Goal: Task Accomplishment & Management: Complete application form

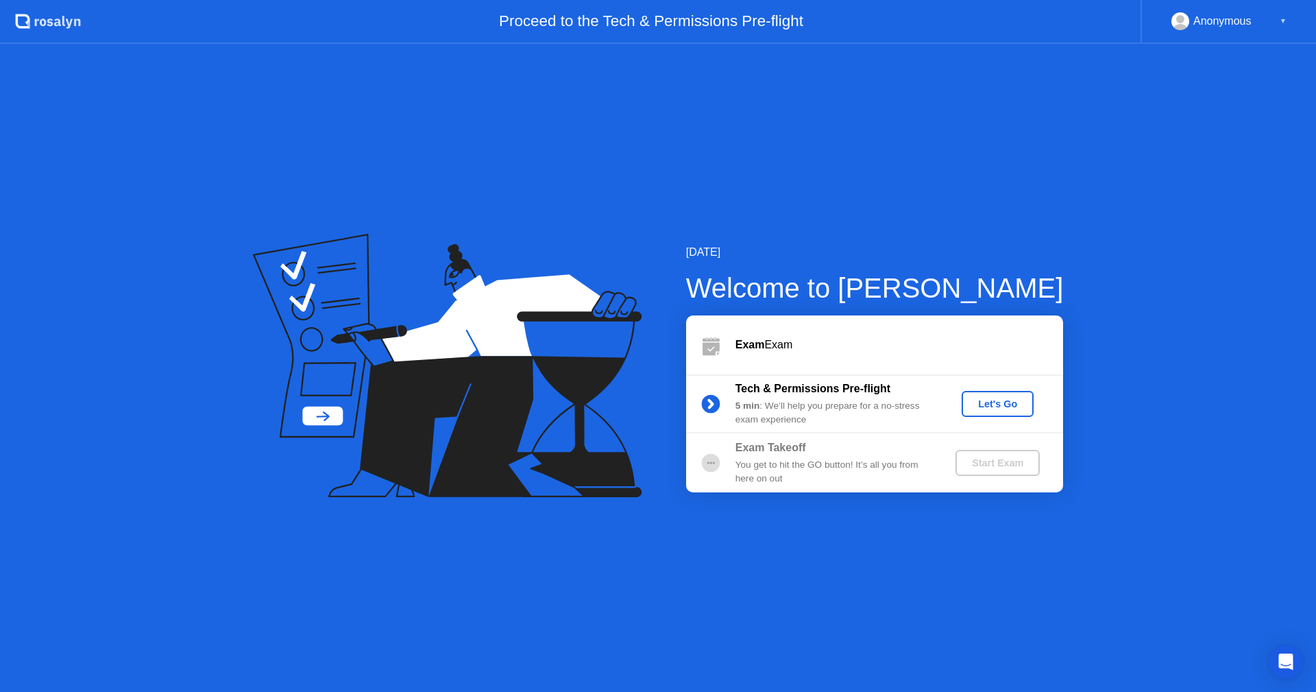
click at [985, 408] on div "Let's Go" at bounding box center [997, 403] width 61 height 11
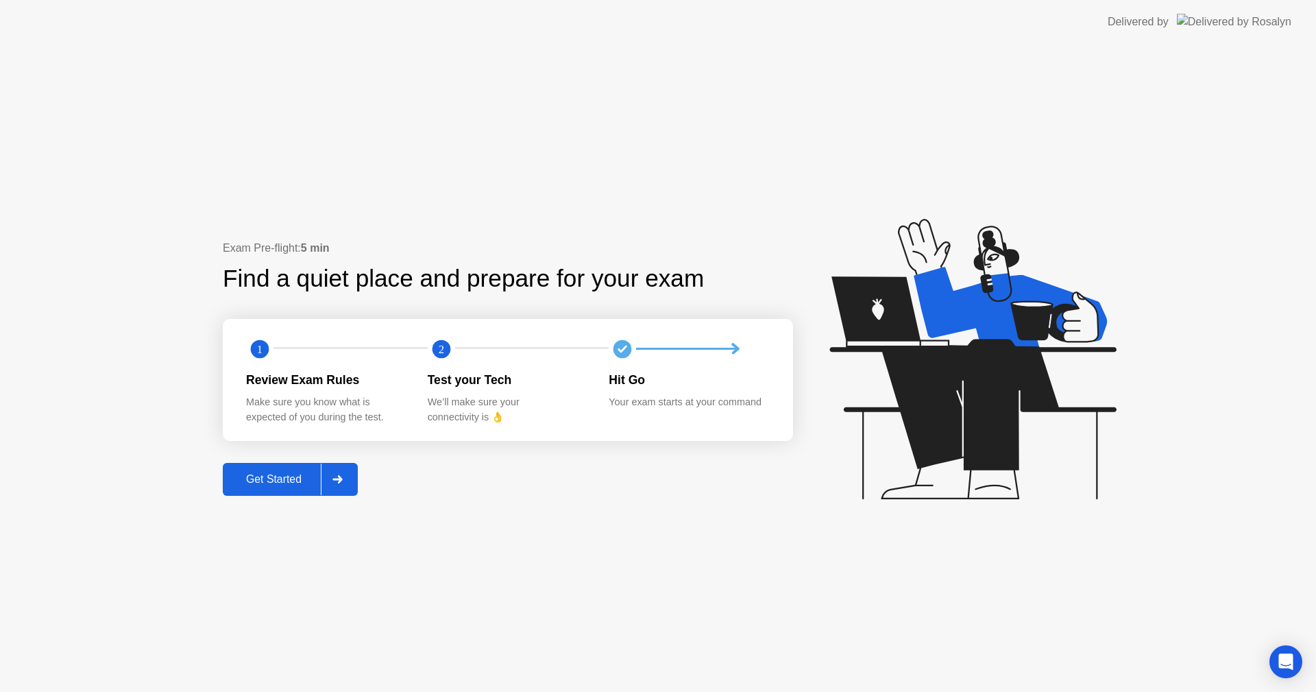
click at [289, 480] on div "Get Started" at bounding box center [274, 479] width 94 height 12
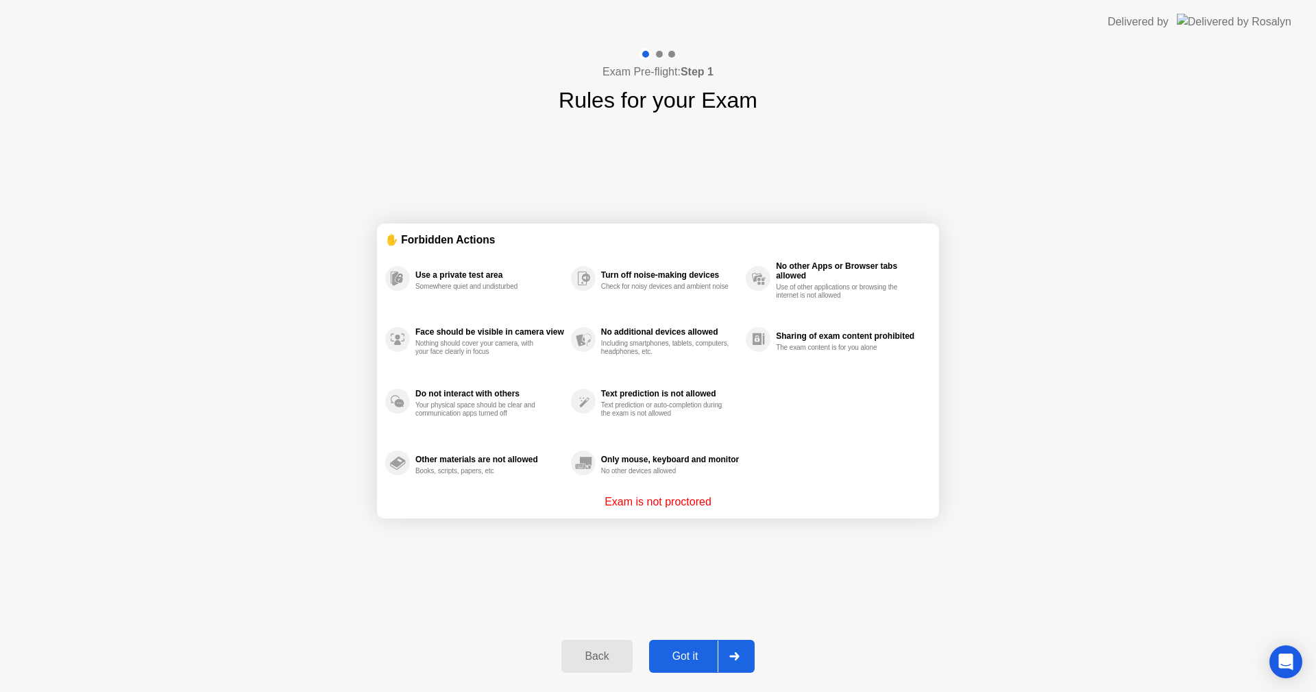
click at [687, 656] on div "Got it" at bounding box center [685, 656] width 64 height 12
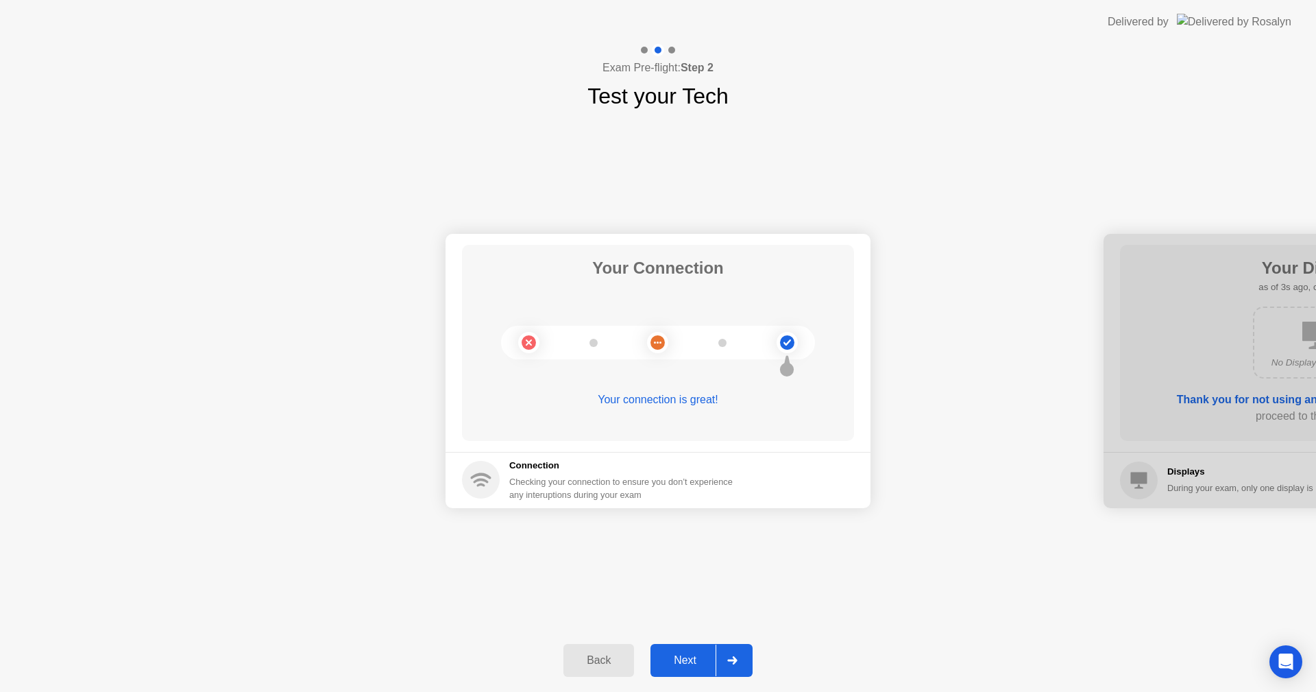
click at [677, 655] on div "Next" at bounding box center [685, 660] width 61 height 12
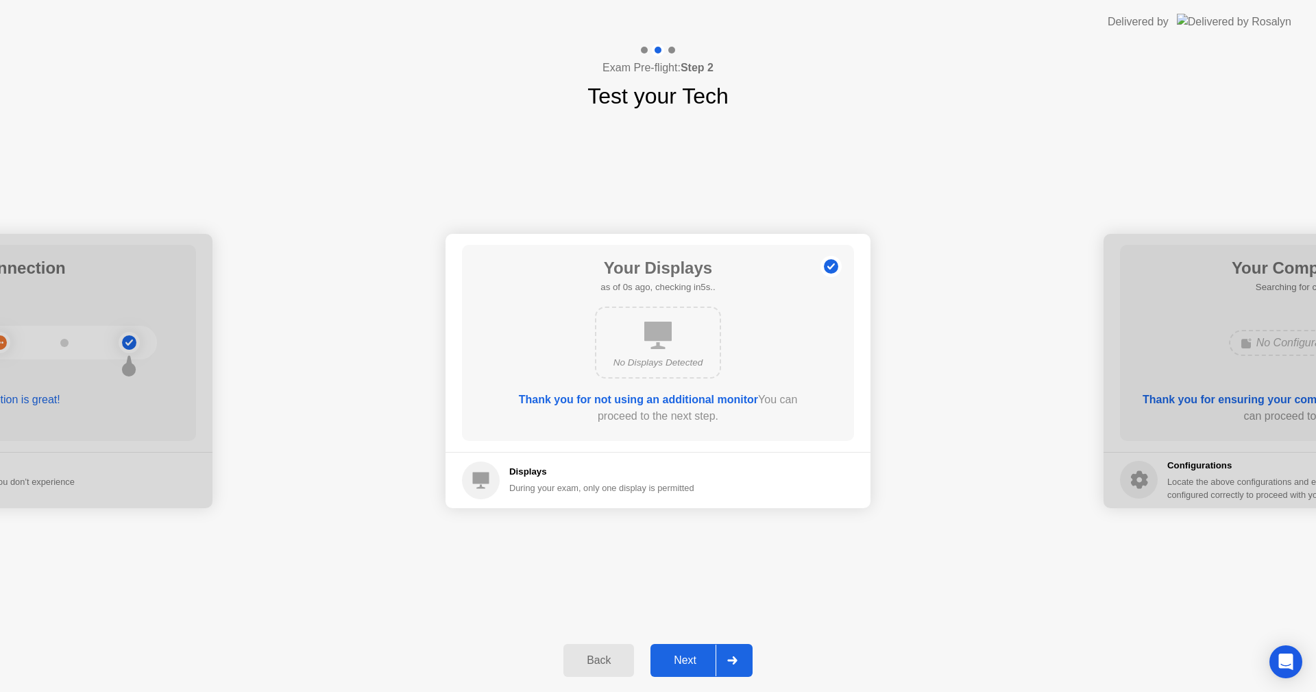
click at [678, 655] on div "Next" at bounding box center [685, 660] width 61 height 12
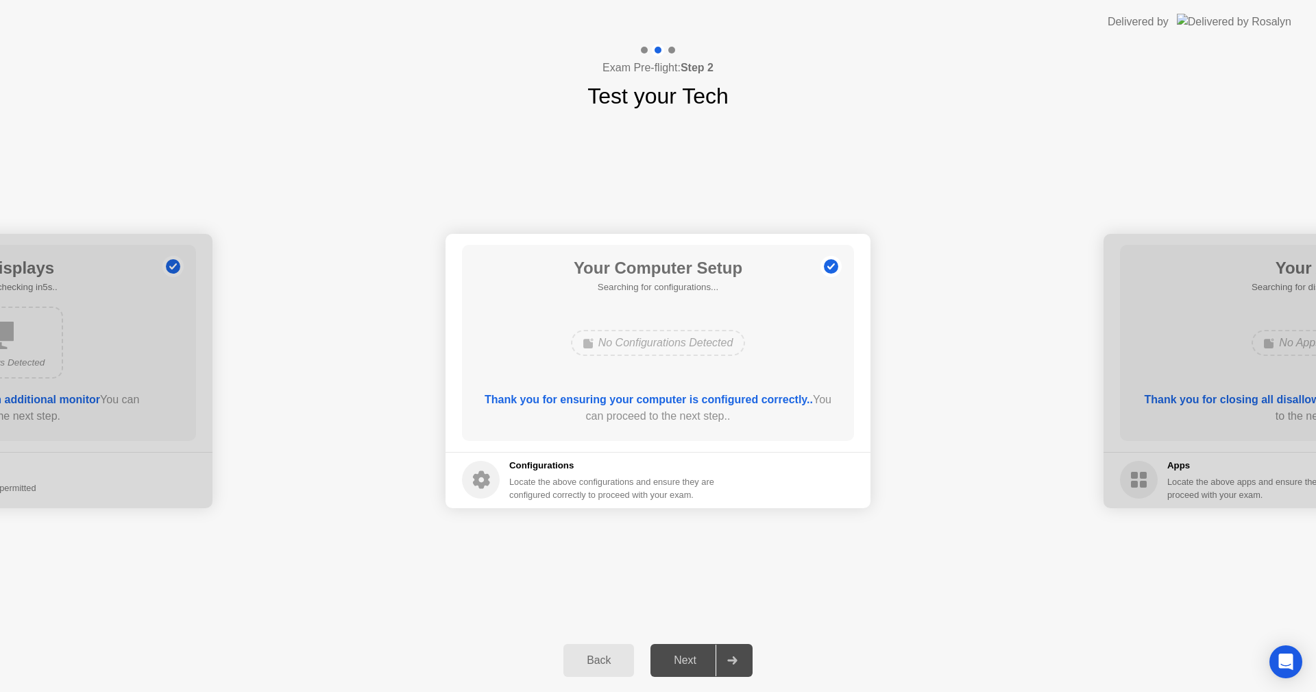
click at [675, 654] on div "Next" at bounding box center [685, 660] width 61 height 12
click at [678, 655] on div "Next" at bounding box center [685, 660] width 61 height 12
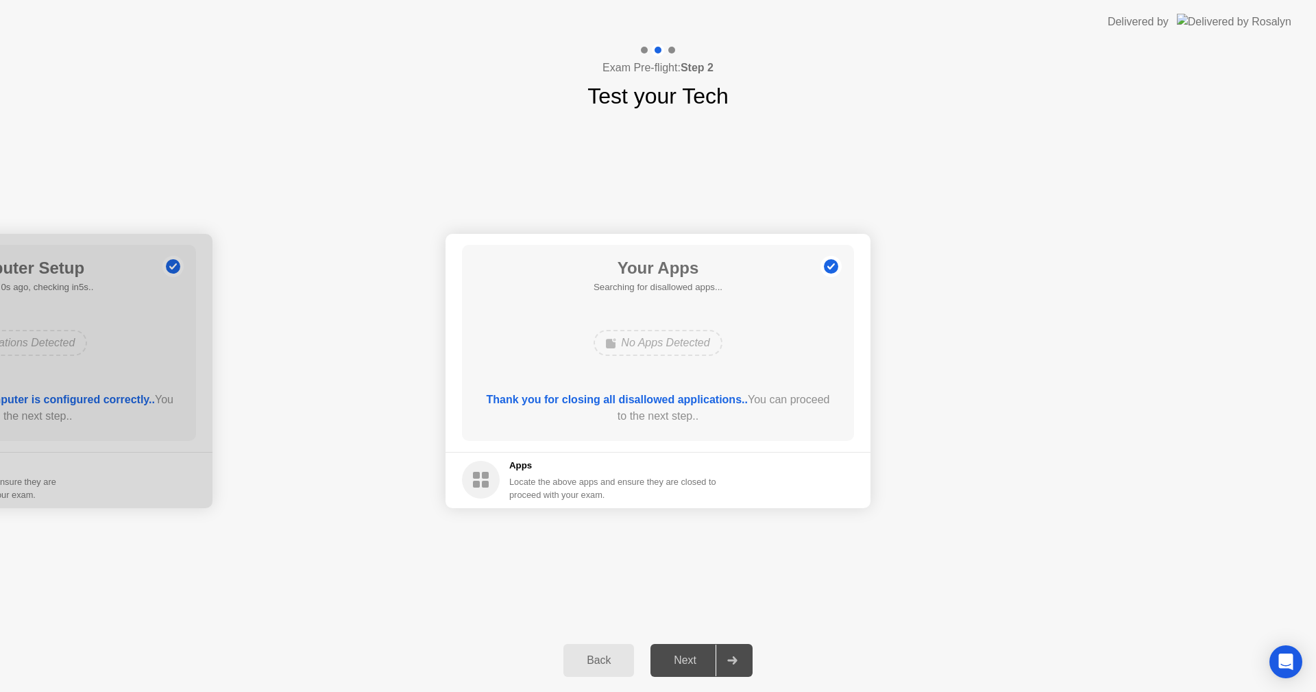
click at [679, 654] on div "Next" at bounding box center [685, 660] width 61 height 12
click at [797, 478] on div "Force Close..." at bounding box center [808, 479] width 84 height 11
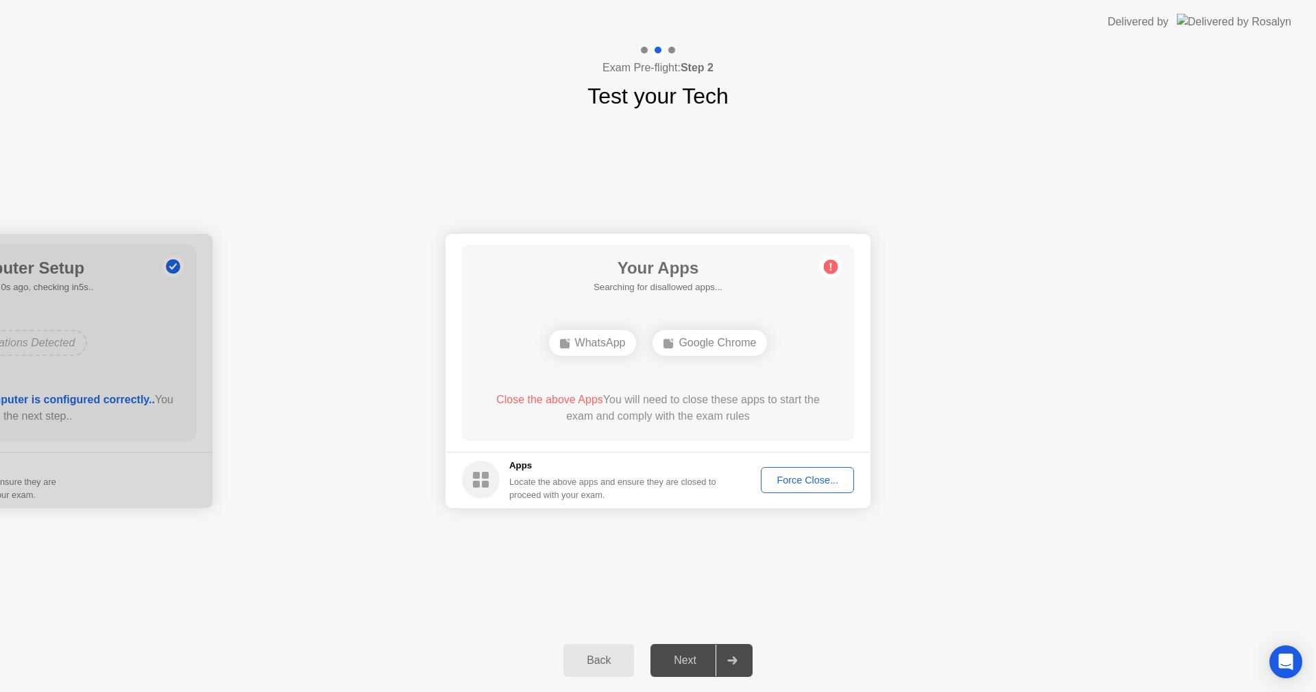
click at [821, 481] on div "Force Close..." at bounding box center [808, 479] width 84 height 11
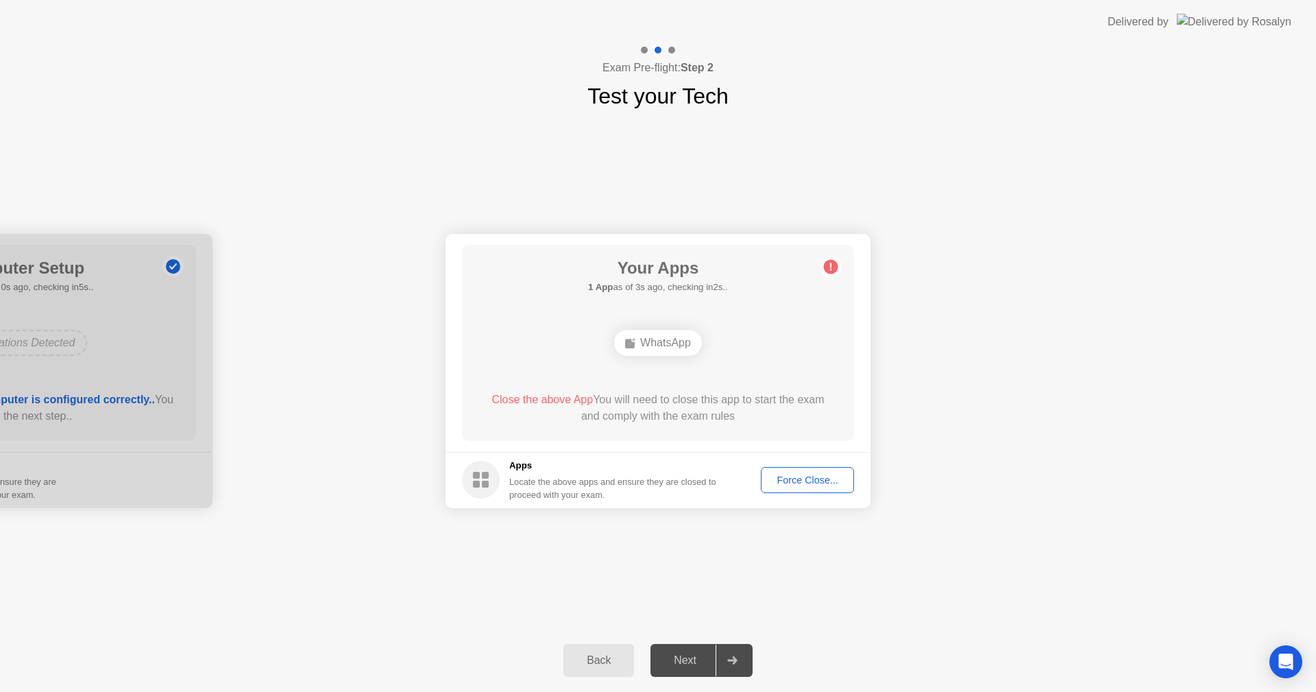
click at [812, 480] on div "Force Close..." at bounding box center [808, 479] width 84 height 11
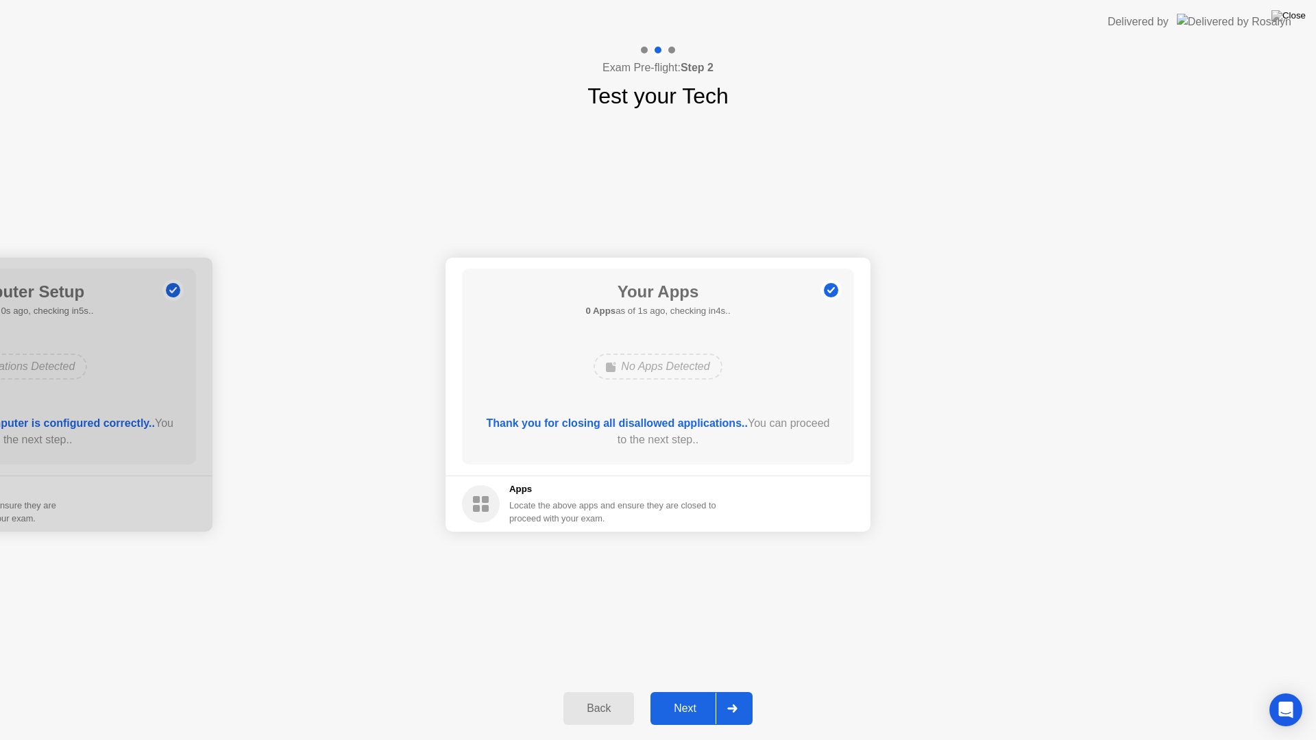
click at [695, 691] on div "Next" at bounding box center [685, 709] width 61 height 12
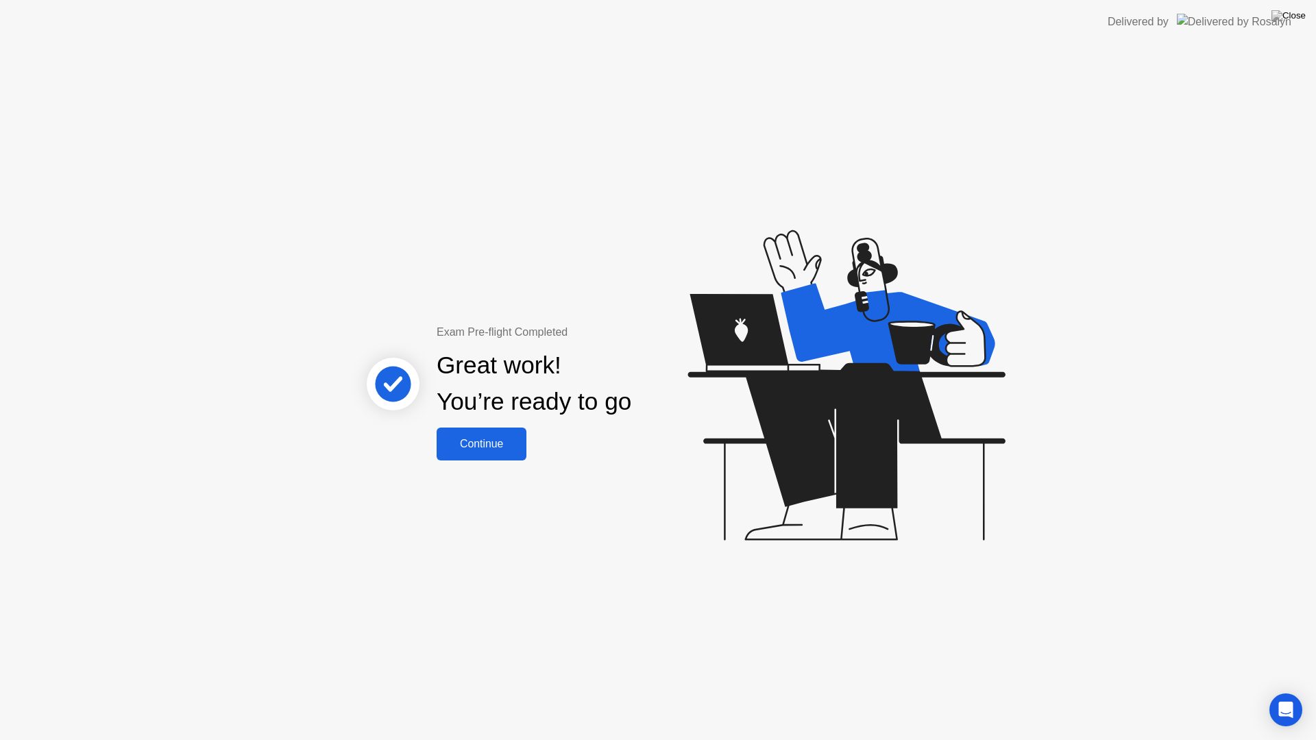
click at [487, 445] on div "Continue" at bounding box center [482, 444] width 82 height 12
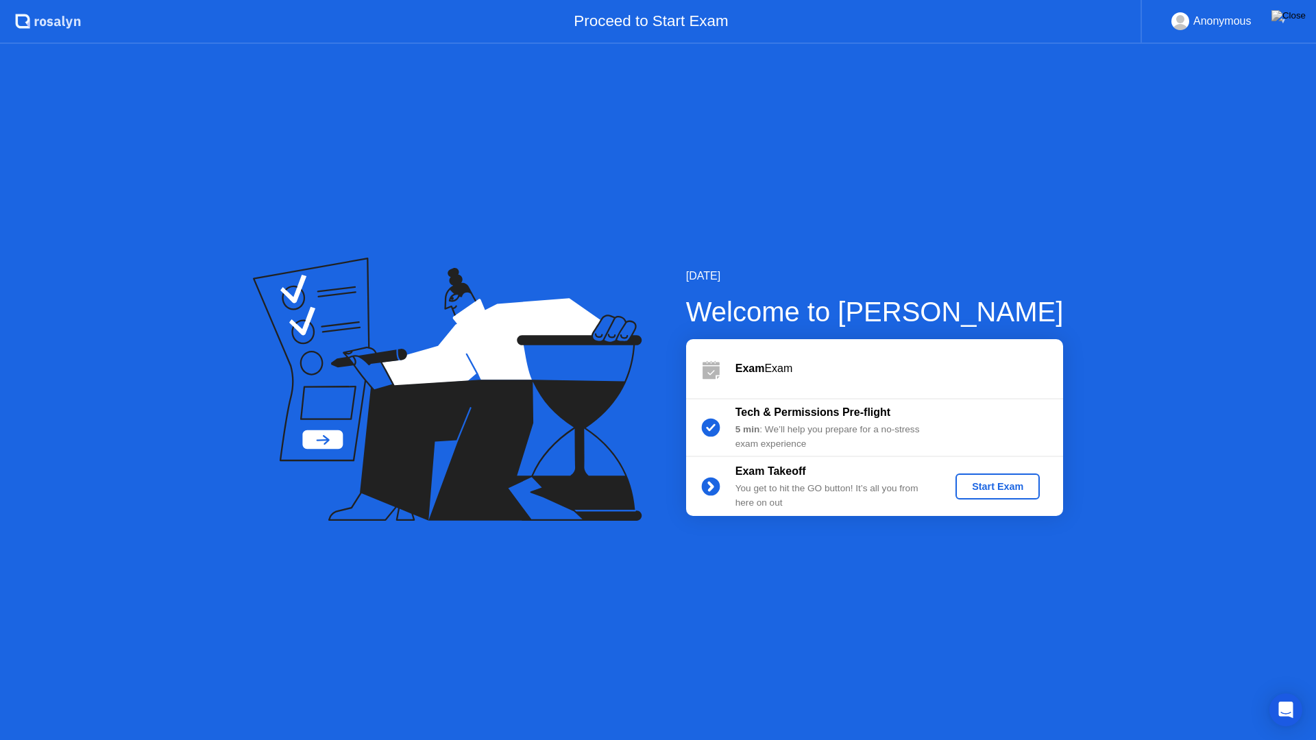
click at [983, 481] on div "Start Exam" at bounding box center [997, 486] width 73 height 11
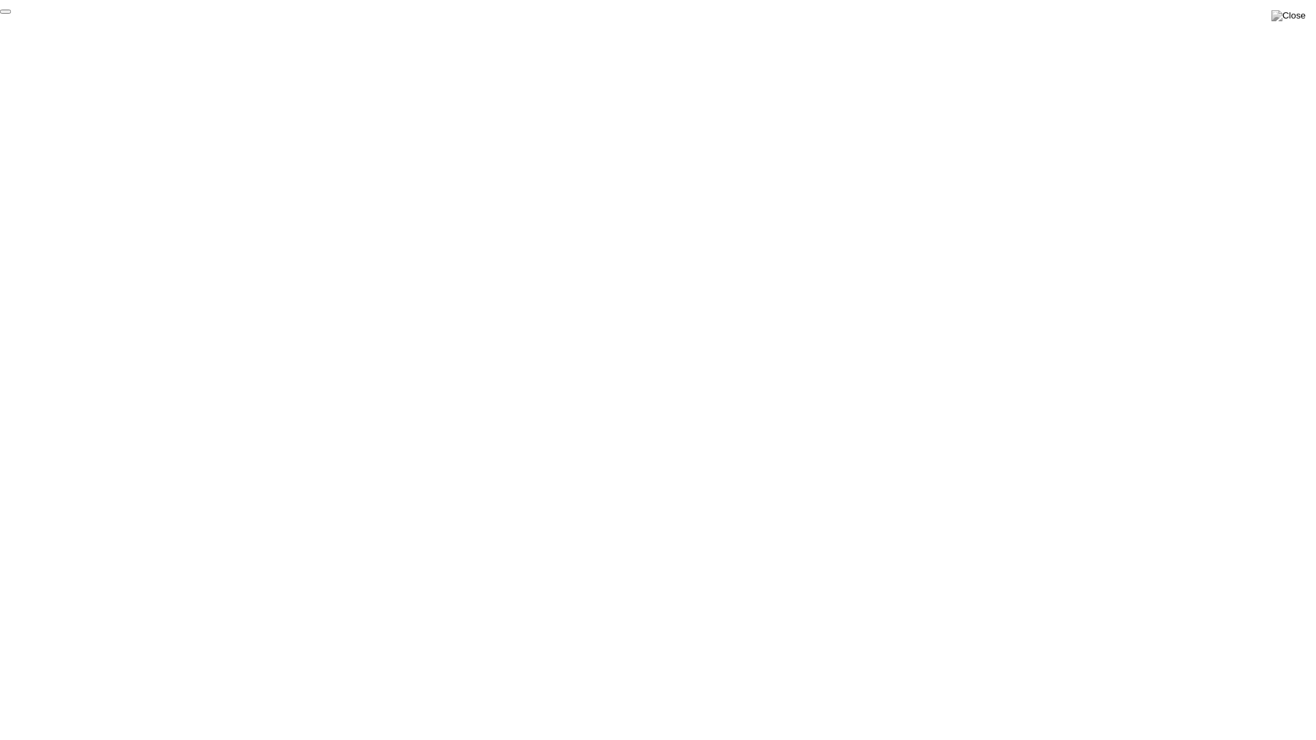
click div "End Proctoring Session"
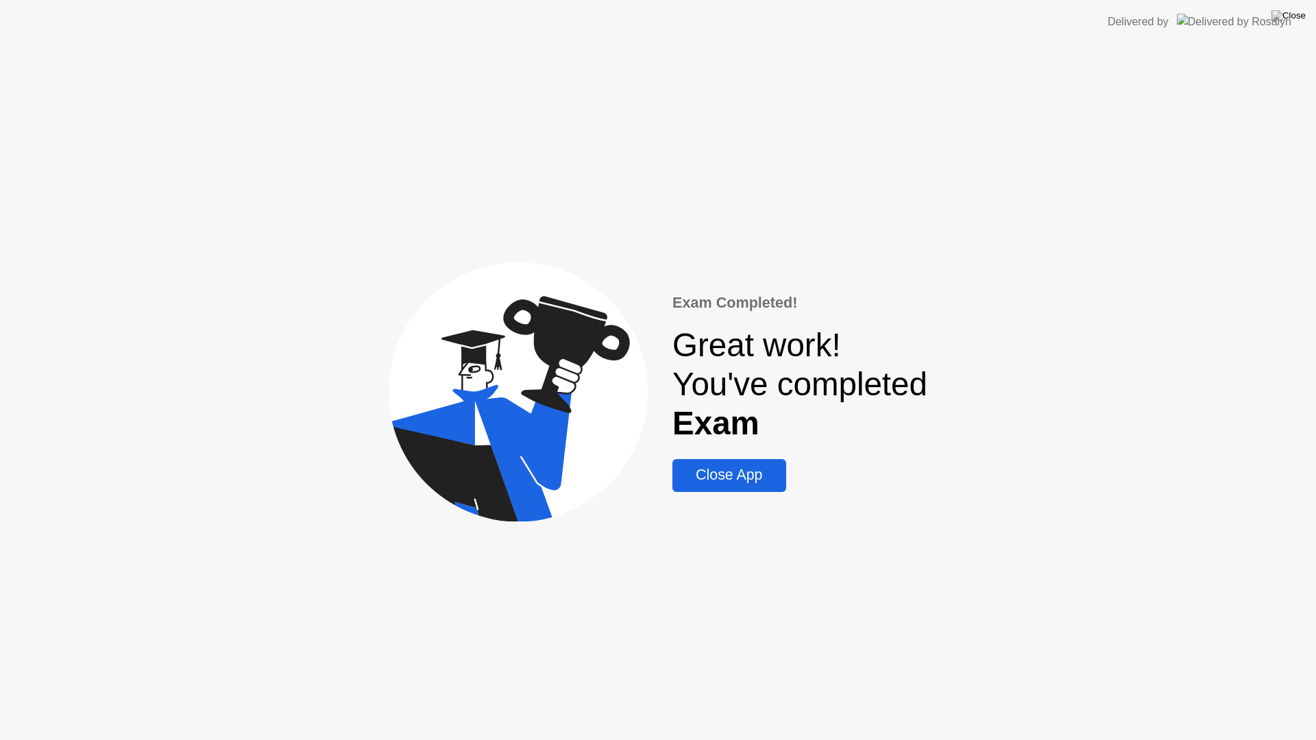
drag, startPoint x: 731, startPoint y: 477, endPoint x: 732, endPoint y: 461, distance: 15.8
click at [732, 477] on div "Close App" at bounding box center [729, 475] width 105 height 17
